Goal: Find specific page/section: Find specific page/section

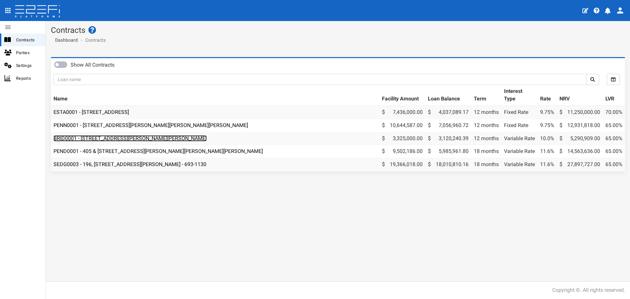
click at [151, 136] on link "BRID0001 - [STREET_ADDRESS][PERSON_NAME][PERSON_NAME]" at bounding box center [130, 138] width 153 height 6
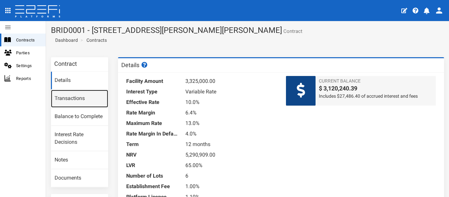
click at [70, 99] on link "Transactions" at bounding box center [79, 99] width 57 height 18
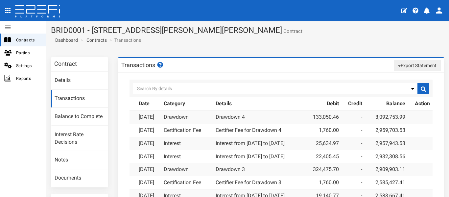
scroll to position [33, 0]
